Goal: Check status: Check status

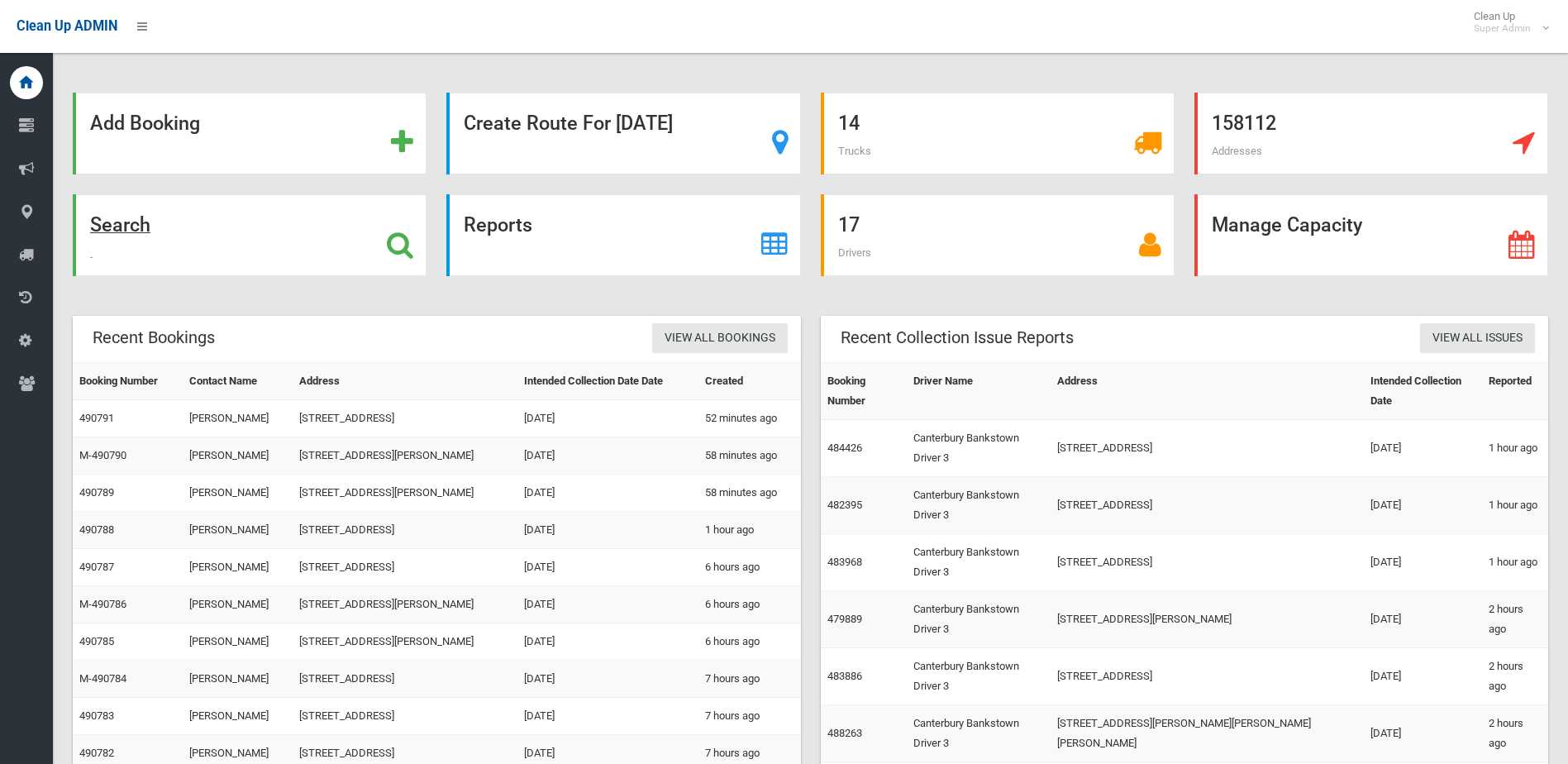
drag, startPoint x: 0, startPoint y: 0, endPoint x: 182, endPoint y: 263, distance: 319.8
click at [182, 263] on div "Search" at bounding box center [249, 235] width 354 height 82
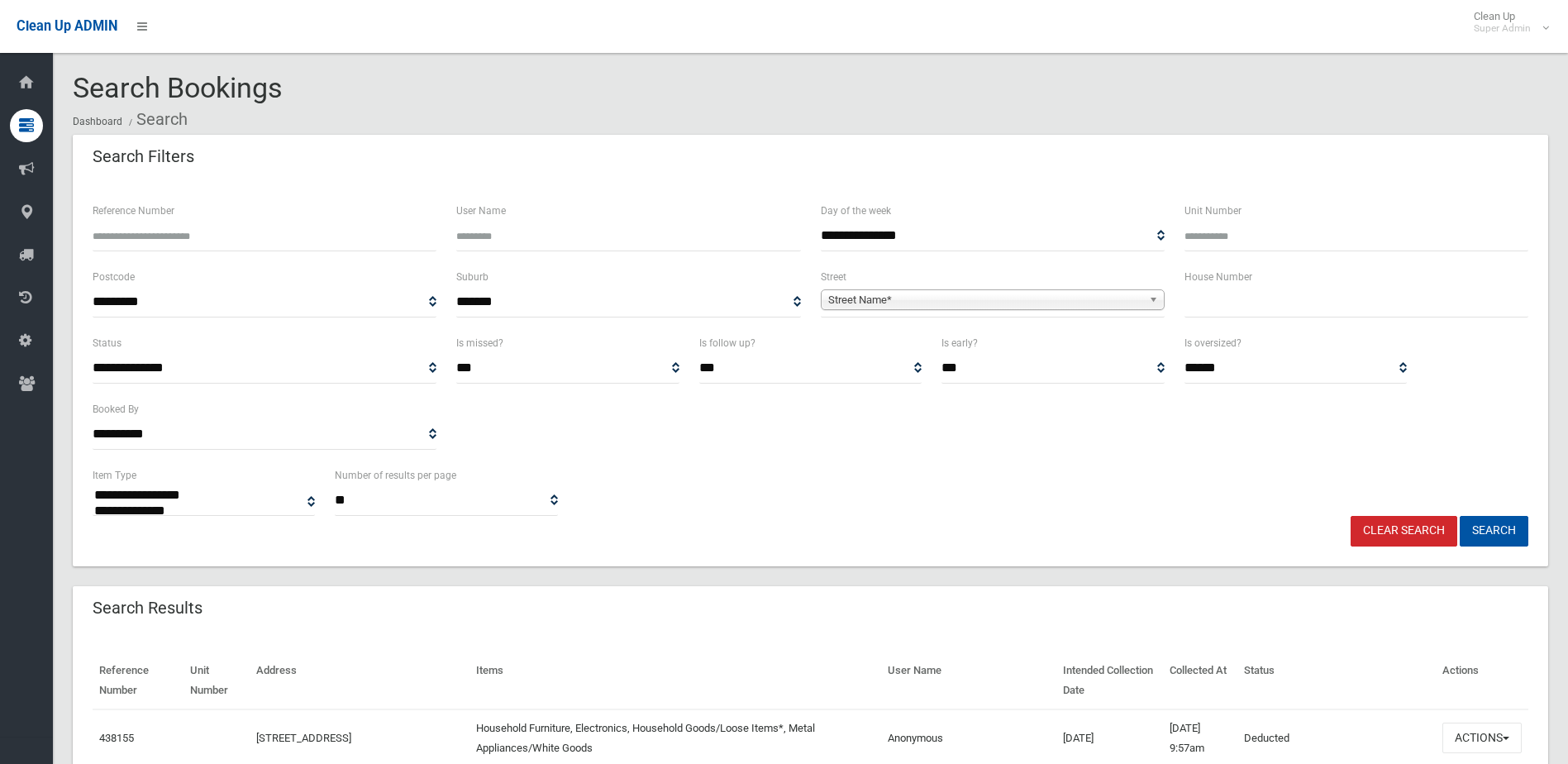
select select
drag, startPoint x: 0, startPoint y: 0, endPoint x: 225, endPoint y: 229, distance: 321.0
click at [225, 229] on input "Reference Number" at bounding box center [264, 236] width 344 height 31
type input "******"
click at [1460, 516] on button "Search" at bounding box center [1494, 531] width 69 height 31
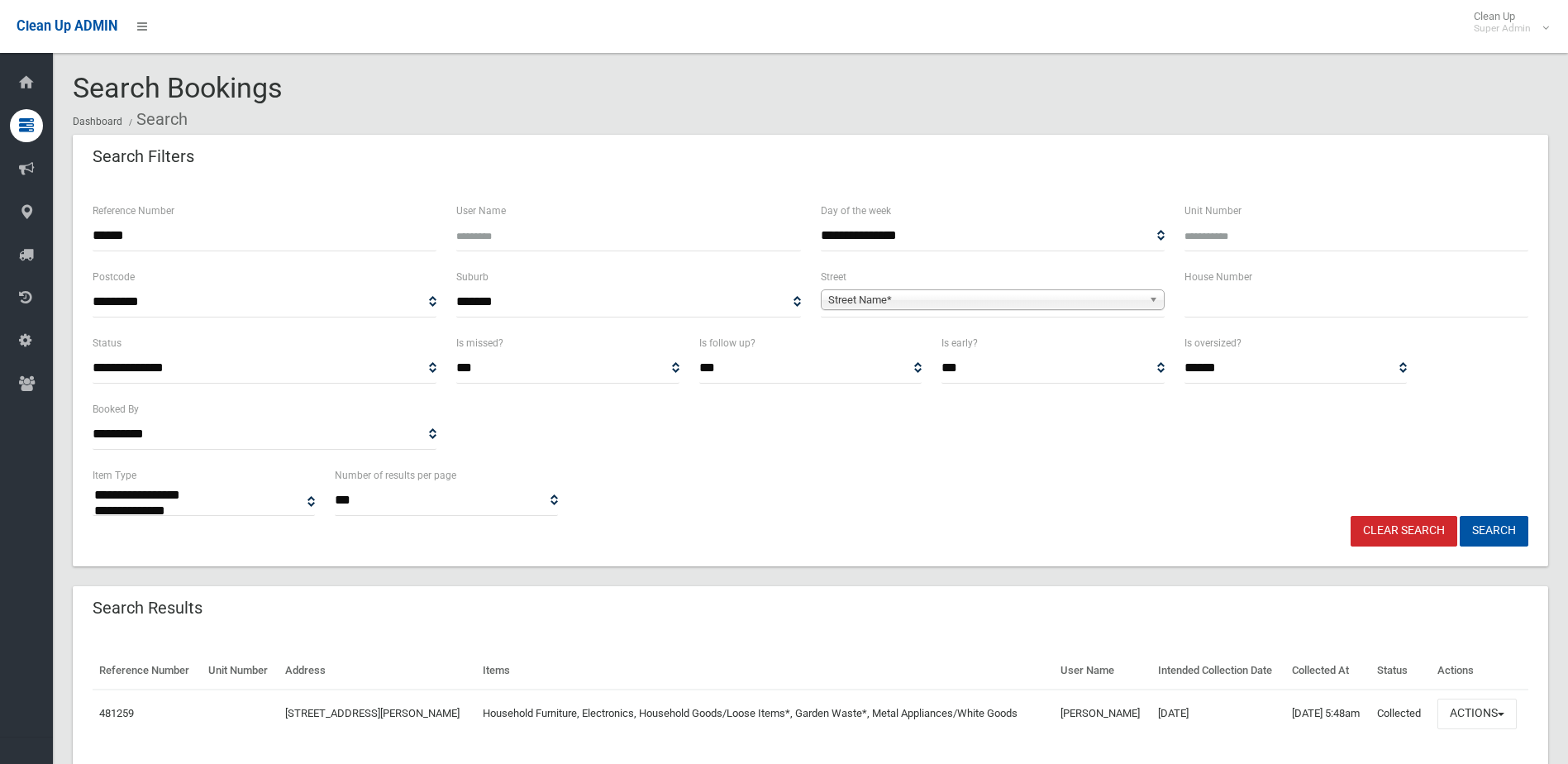
select select
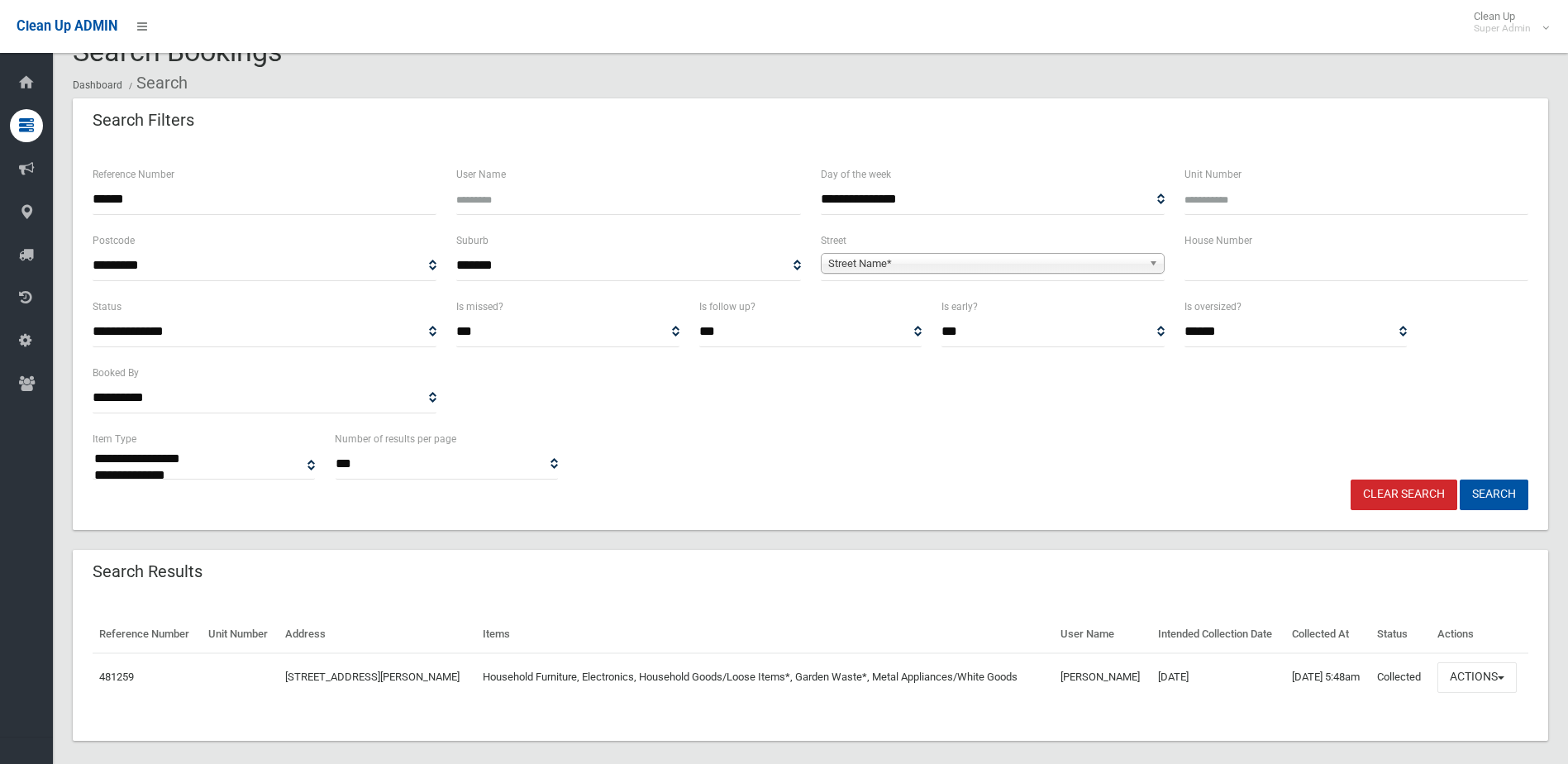
scroll to position [53, 0]
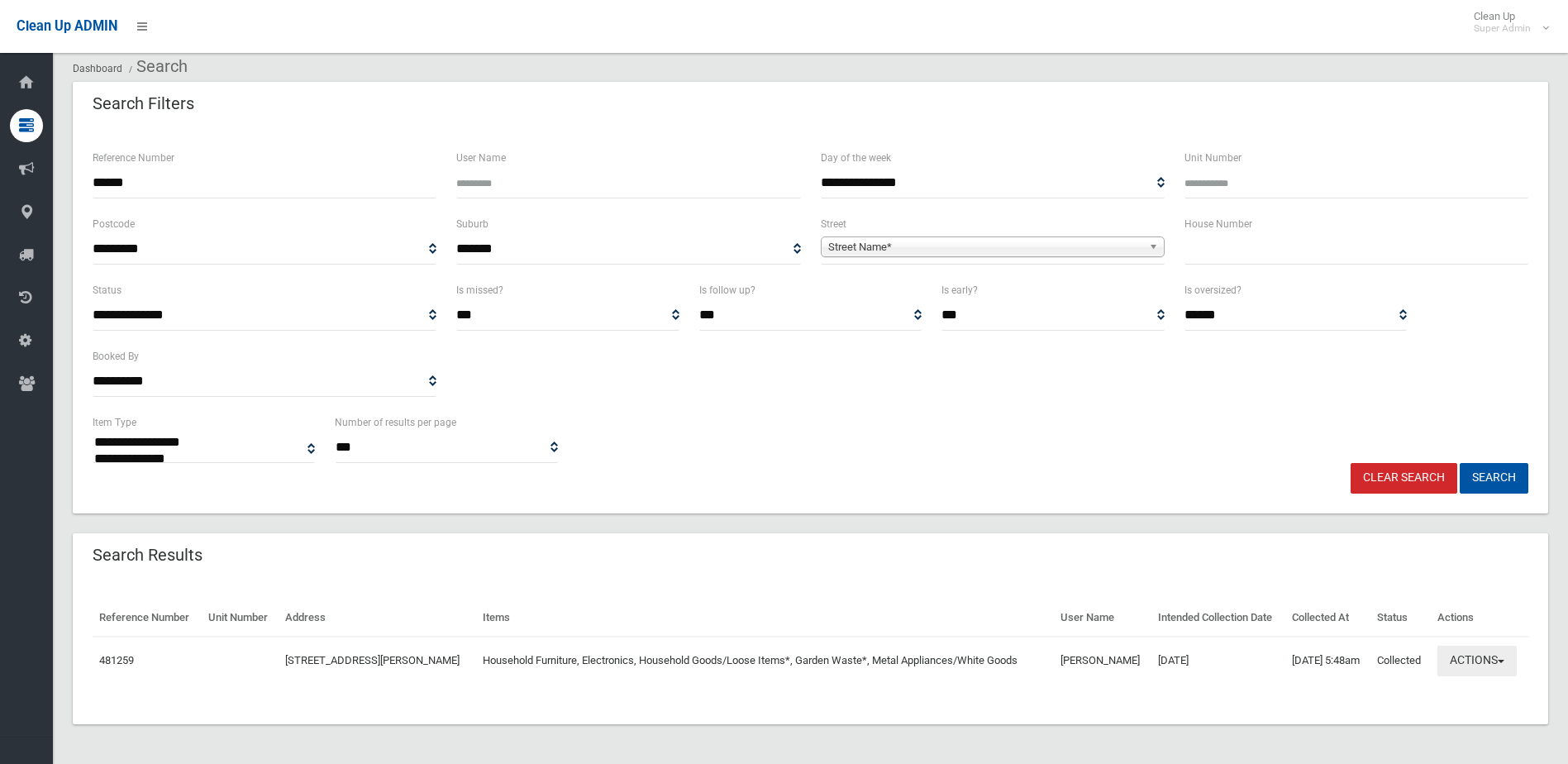
click at [1492, 672] on button "Actions" at bounding box center [1477, 660] width 79 height 31
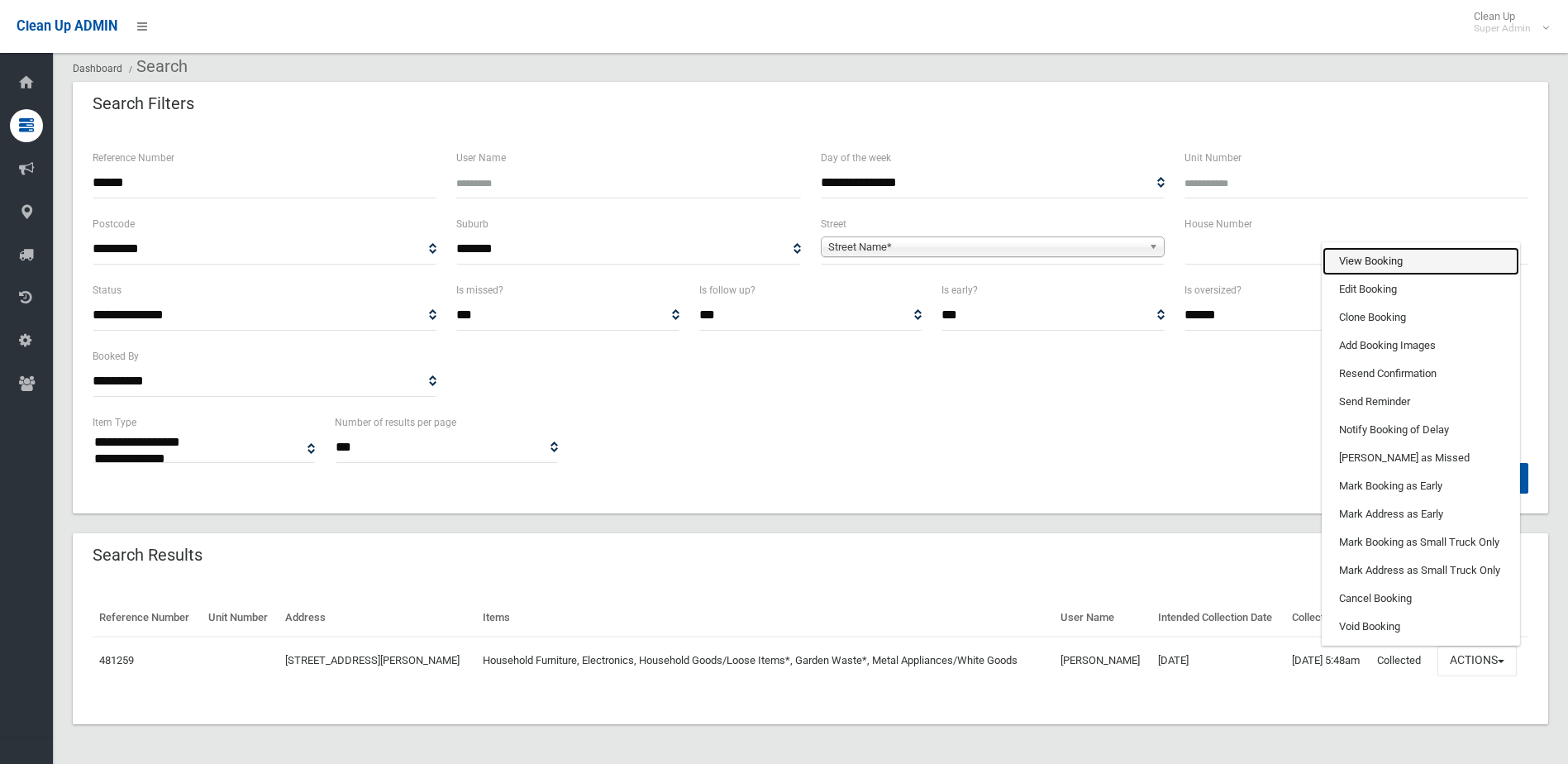
click at [1405, 271] on link "View Booking" at bounding box center [1421, 261] width 197 height 28
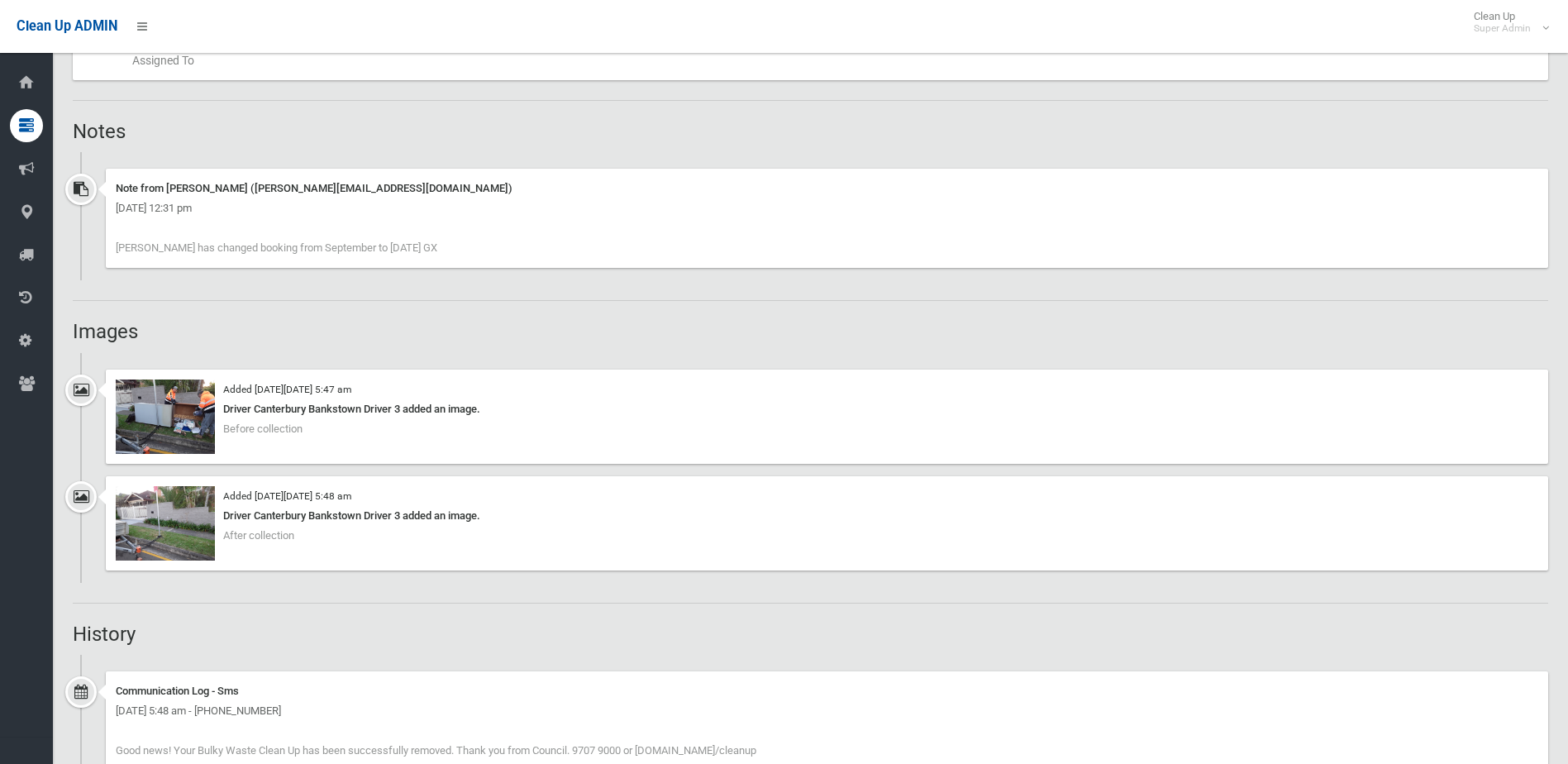
scroll to position [1075, 0]
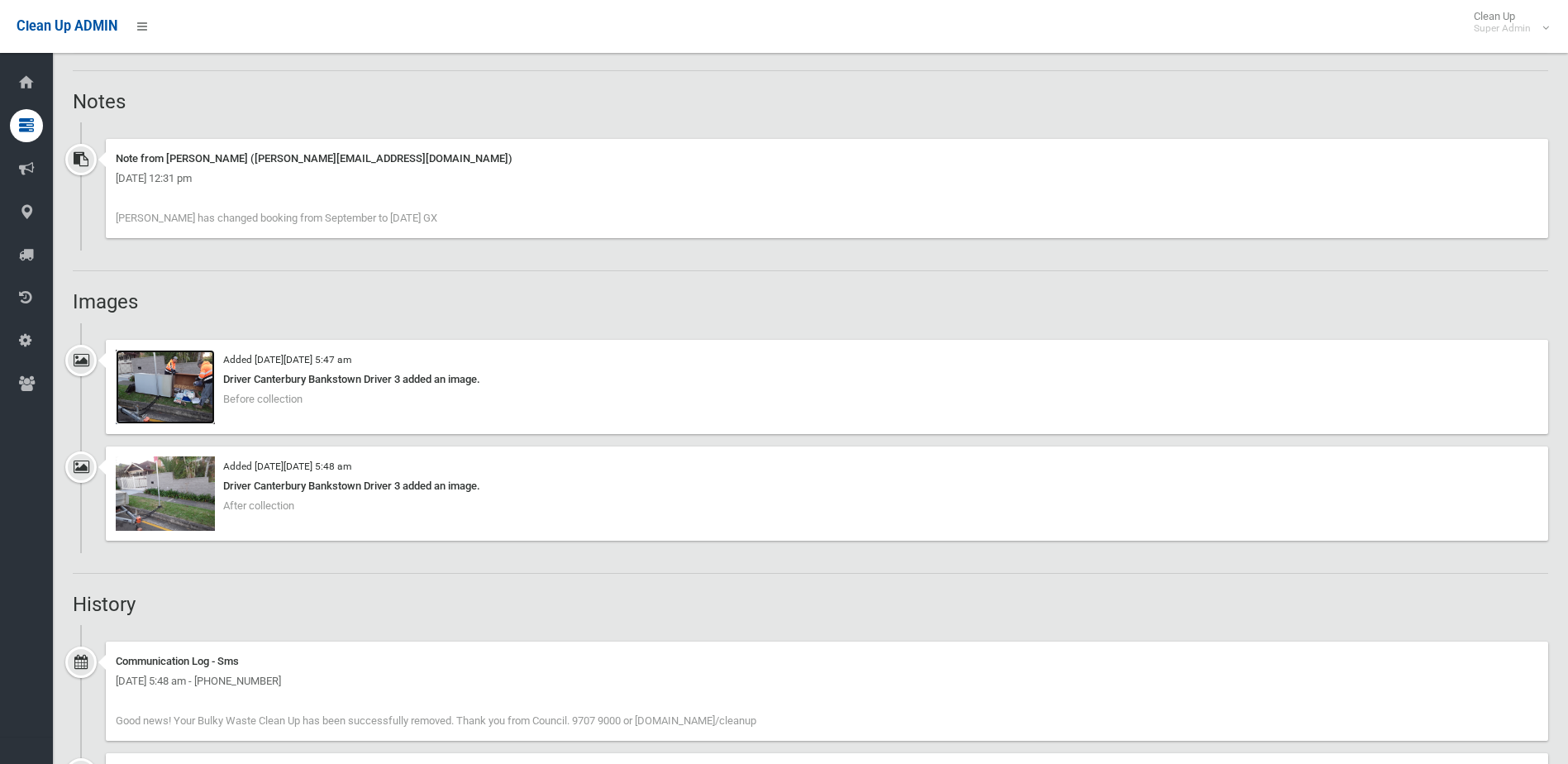
click at [165, 410] on img at bounding box center [165, 387] width 99 height 75
click at [172, 476] on img at bounding box center [165, 493] width 99 height 75
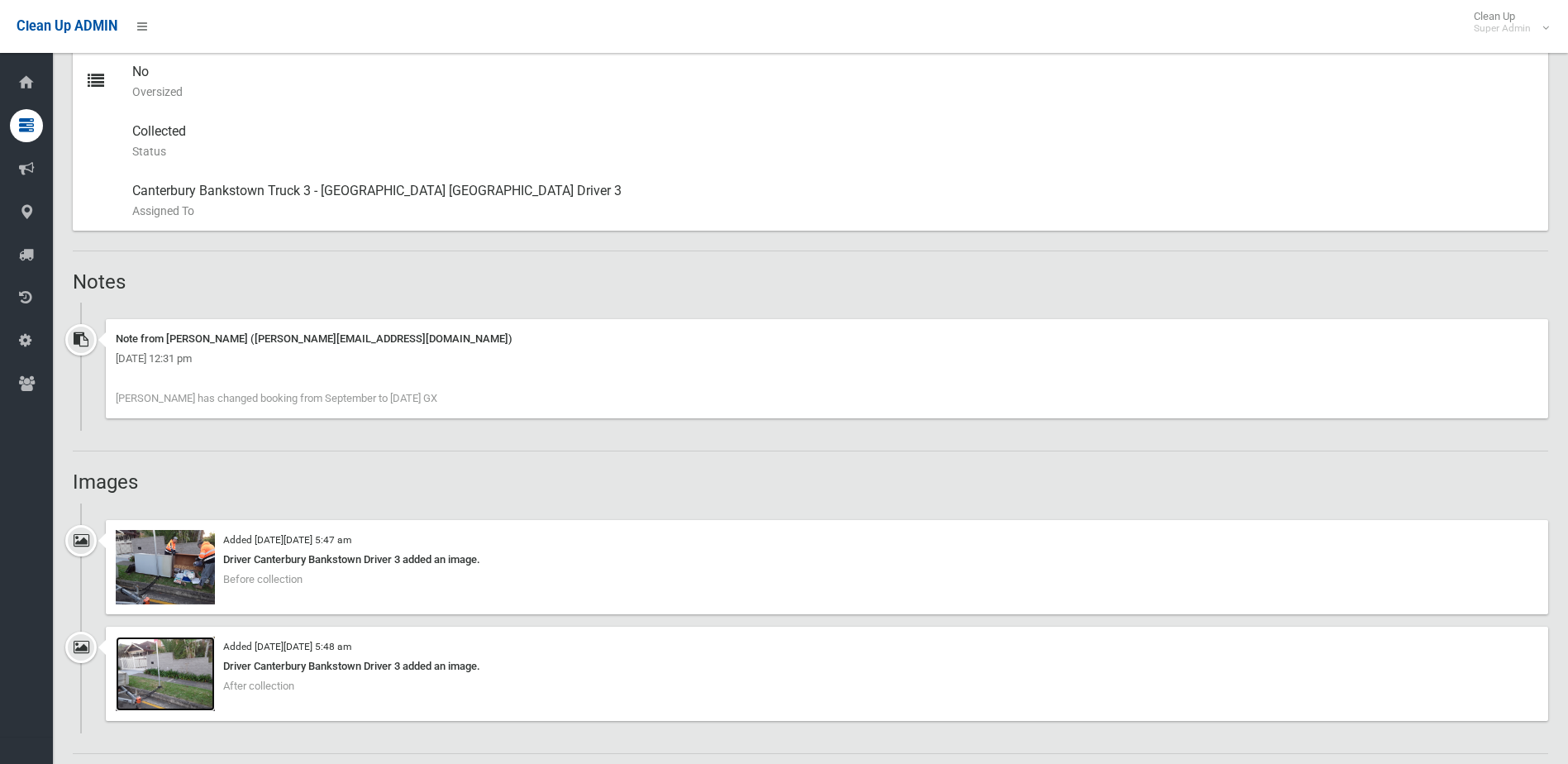
scroll to position [1020, 0]
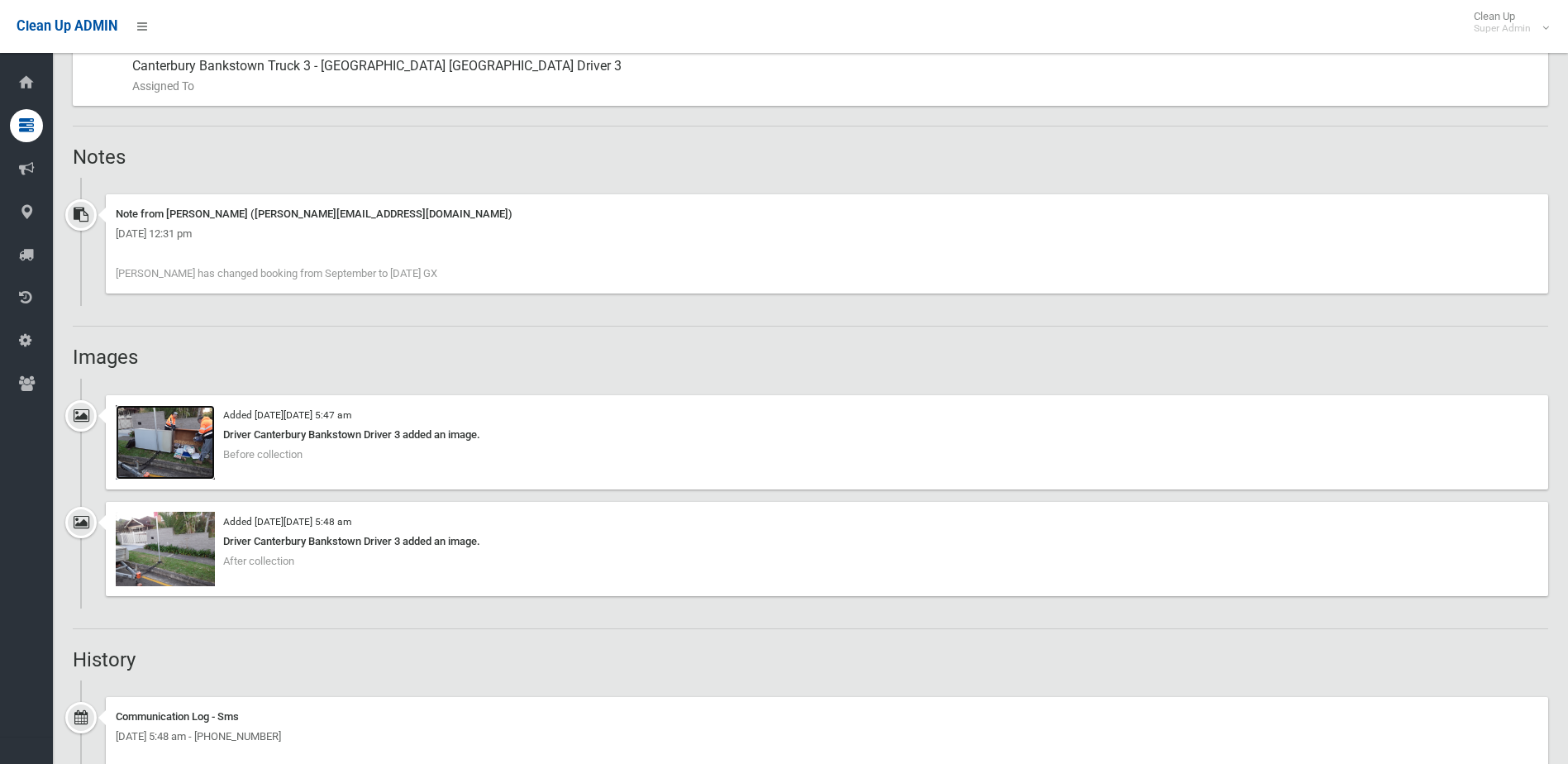
click at [188, 459] on img at bounding box center [165, 442] width 99 height 75
click at [178, 534] on img at bounding box center [165, 549] width 99 height 75
